Goal: Information Seeking & Learning: Learn about a topic

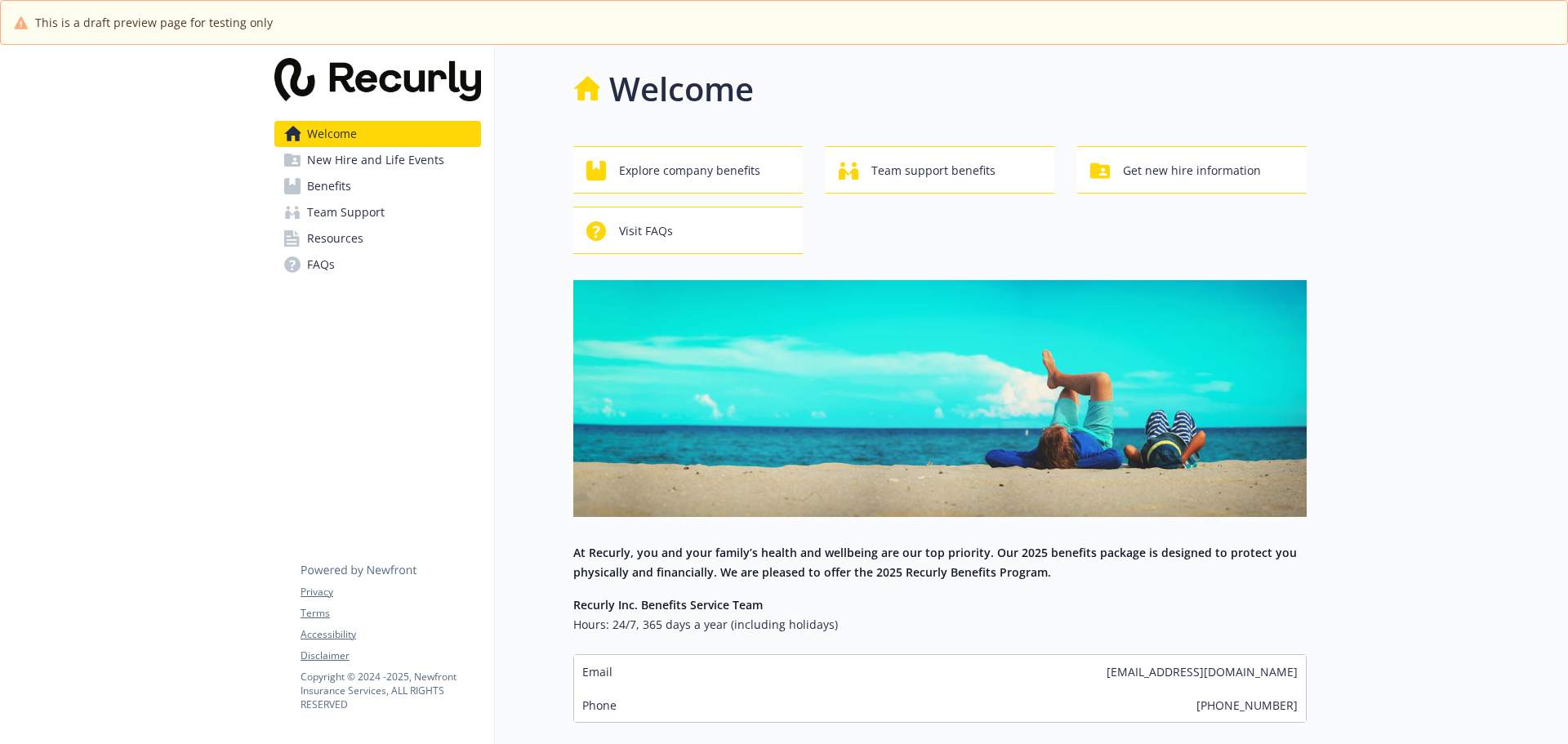
click at [399, 181] on link "Benefits" at bounding box center [377, 186] width 206 height 26
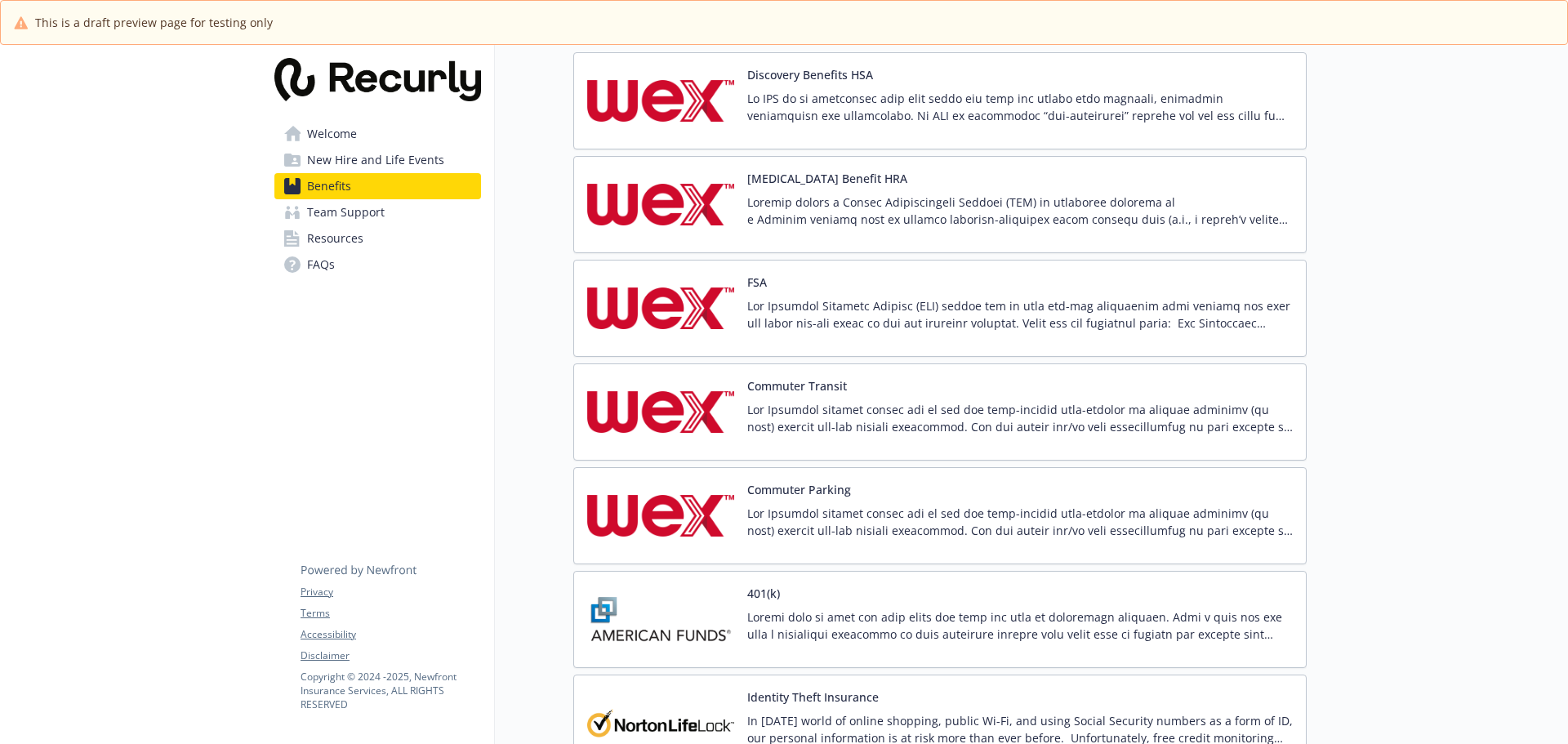
scroll to position [2042, 0]
